Goal: Find specific page/section: Find specific page/section

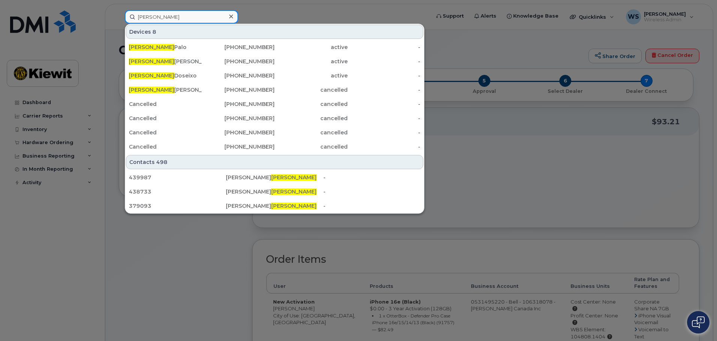
click at [176, 20] on input "[PERSON_NAME]" at bounding box center [182, 16] width 114 height 13
click at [176, 20] on input "nelson" at bounding box center [182, 16] width 114 height 13
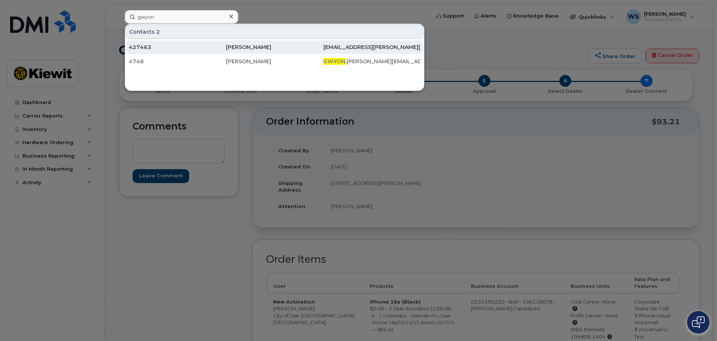
click at [214, 49] on div "427463" at bounding box center [177, 46] width 97 height 7
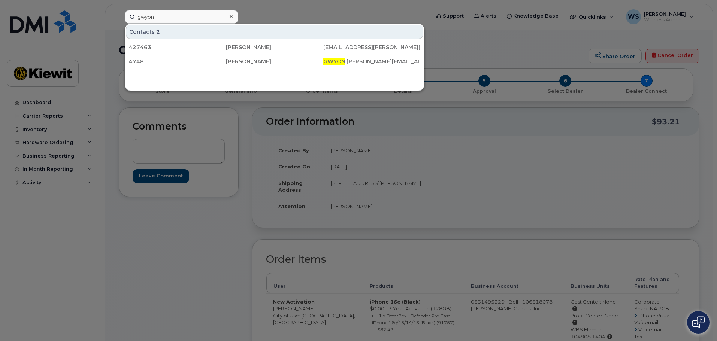
drag, startPoint x: 86, startPoint y: 37, endPoint x: 103, endPoint y: 91, distance: 56.1
click at [161, 16] on input "gwyon" at bounding box center [182, 16] width 114 height 13
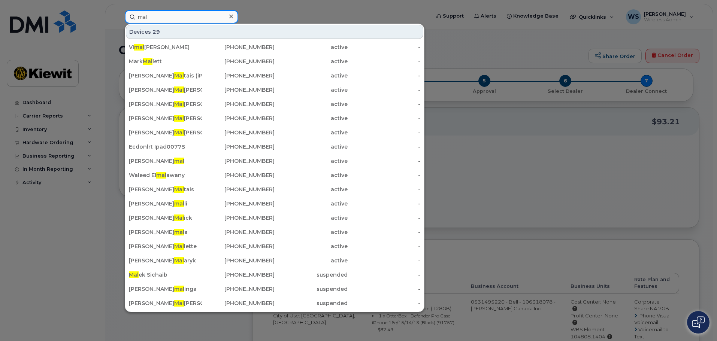
type input "mal"
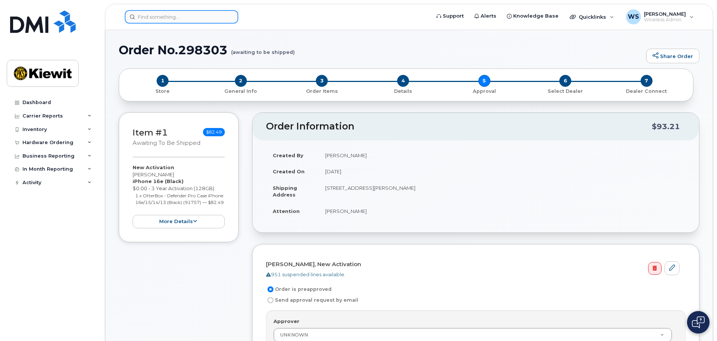
click at [161, 16] on input at bounding box center [182, 16] width 114 height 13
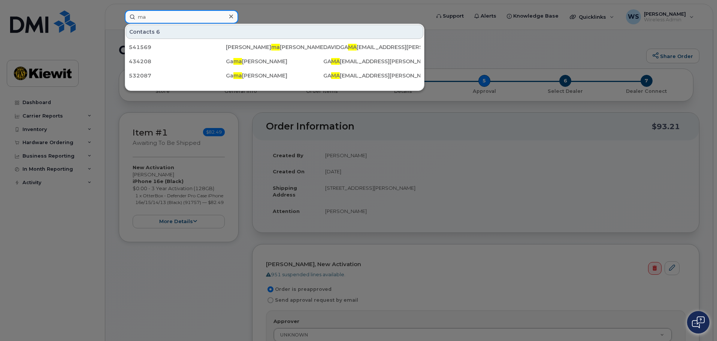
type input "m"
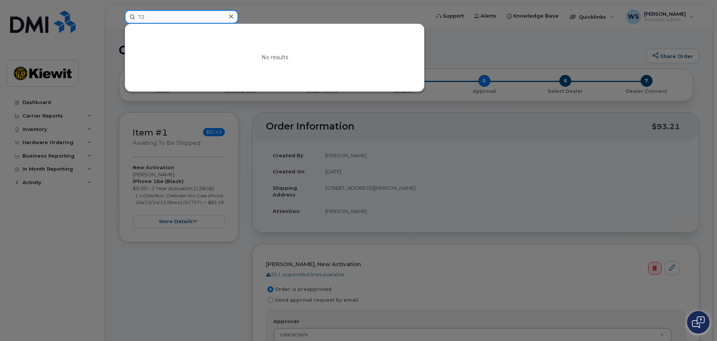
type input "7"
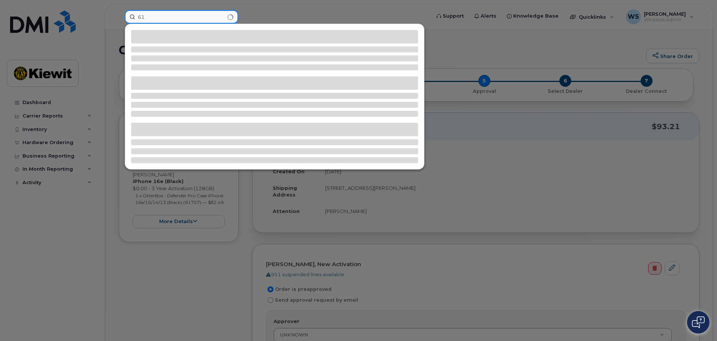
type input "6"
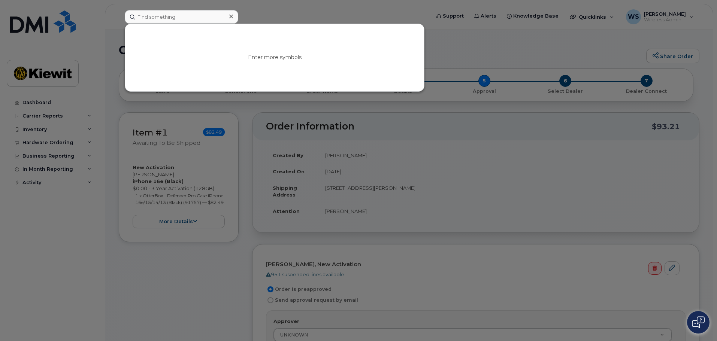
click at [232, 293] on div at bounding box center [358, 170] width 717 height 341
click at [182, 15] on input at bounding box center [182, 16] width 114 height 13
paste input "004748"
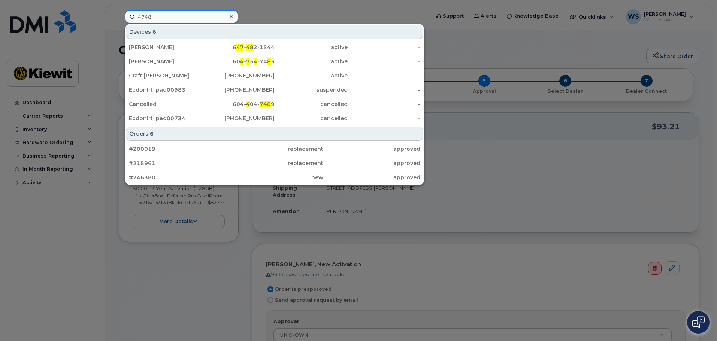
type input "4748"
click at [151, 295] on div at bounding box center [358, 170] width 717 height 341
